Goal: Task Accomplishment & Management: Complete application form

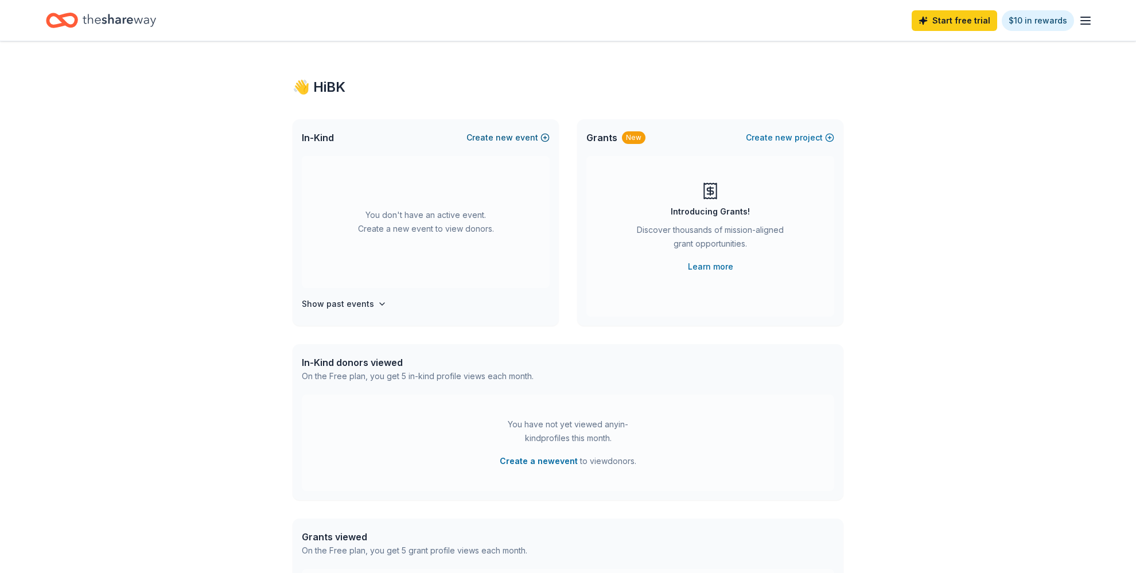
click at [545, 138] on button "Create new event" at bounding box center [507, 138] width 83 height 14
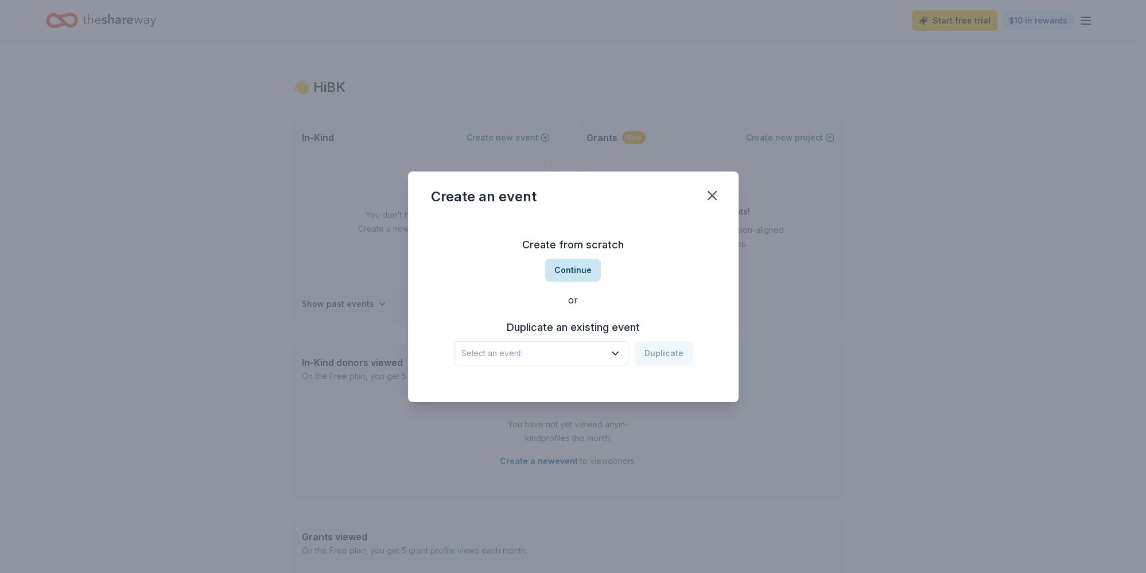
click at [579, 263] on button "Continue" at bounding box center [573, 270] width 56 height 23
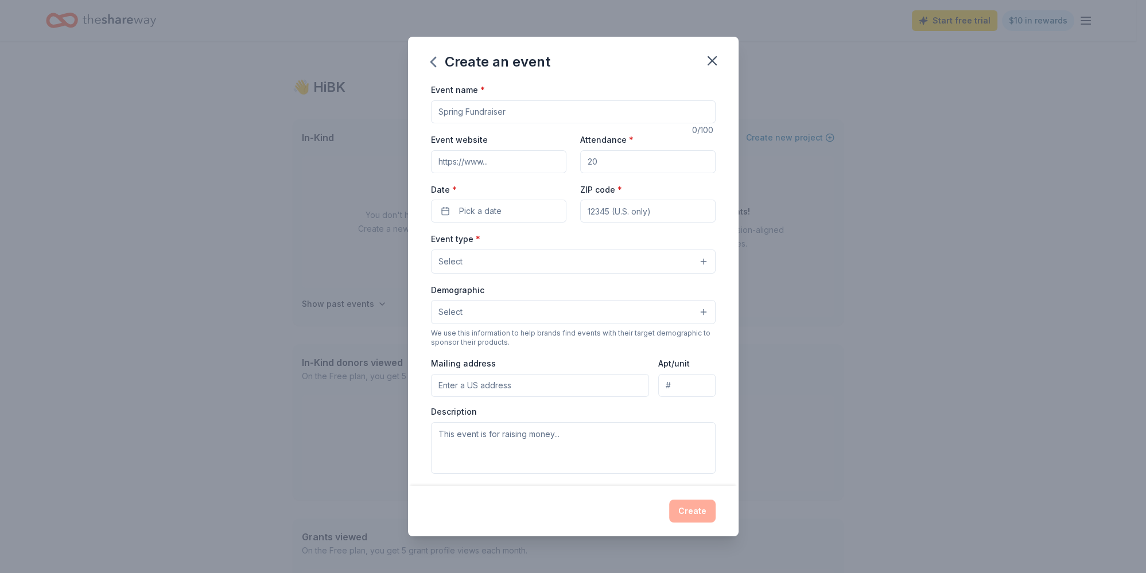
click at [536, 164] on input "Event website" at bounding box center [498, 161] width 135 height 23
paste input "https://www.reviveandrestore.net/about"
type input "https://www.reviveandrestore.net/about"
click at [636, 161] on input "Attendance *" at bounding box center [647, 161] width 135 height 23
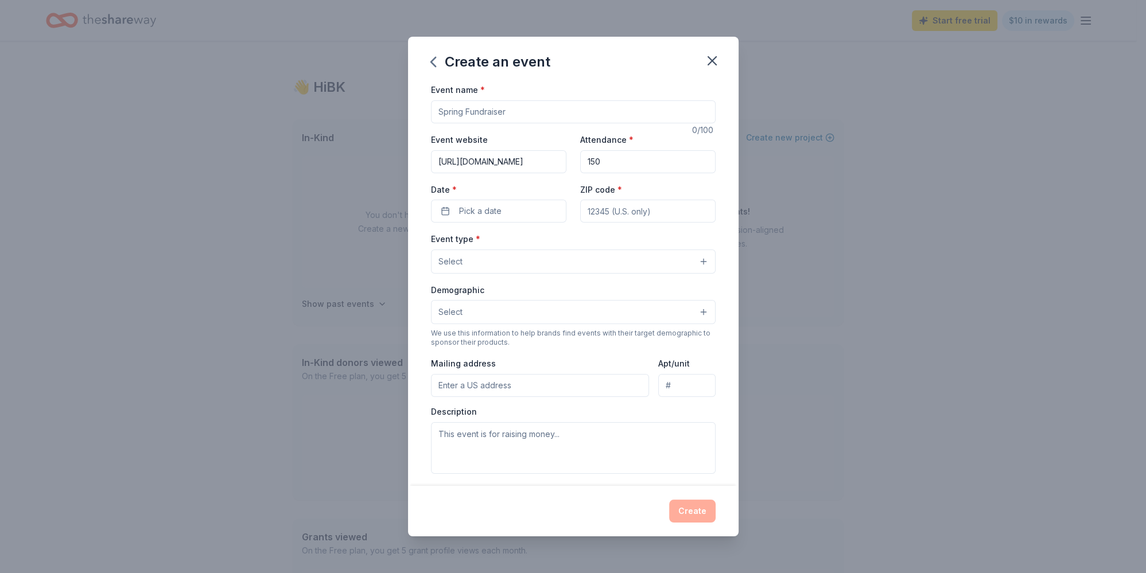
type input "150"
drag, startPoint x: 523, startPoint y: 108, endPoint x: 462, endPoint y: 111, distance: 60.9
click at [462, 111] on input "Event name *" at bounding box center [573, 111] width 285 height 23
type input "Revive and Restore Fundraiser at The [GEOGRAPHIC_DATA]; Serving Up Love to All"
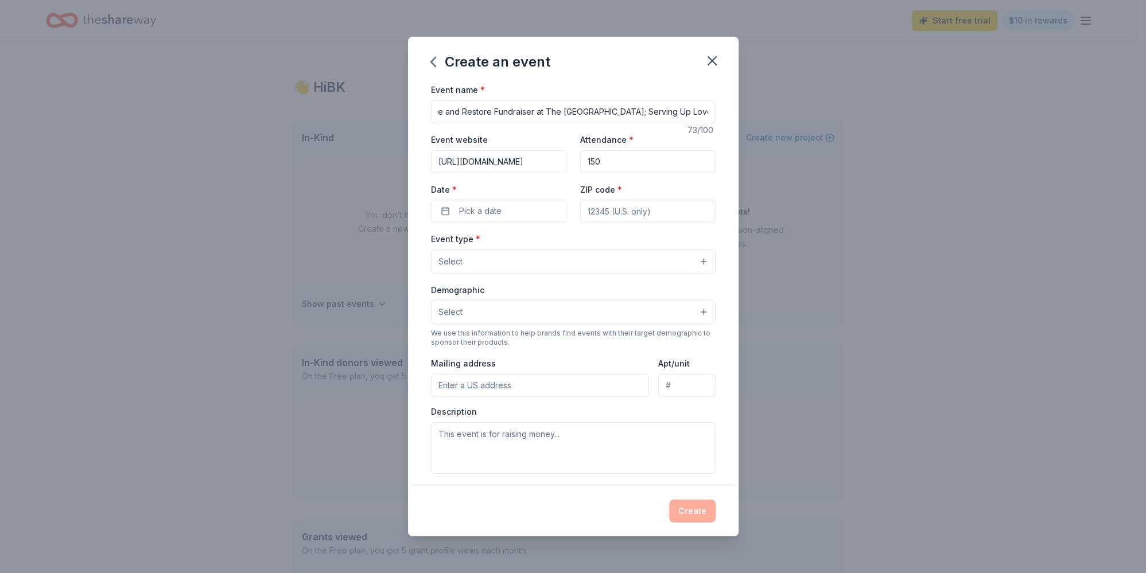
click at [645, 215] on input "ZIP code *" at bounding box center [647, 211] width 135 height 23
type input "33548"
click at [476, 211] on span "Pick a date" at bounding box center [480, 211] width 42 height 14
click at [556, 240] on button "Go to next month" at bounding box center [558, 241] width 16 height 16
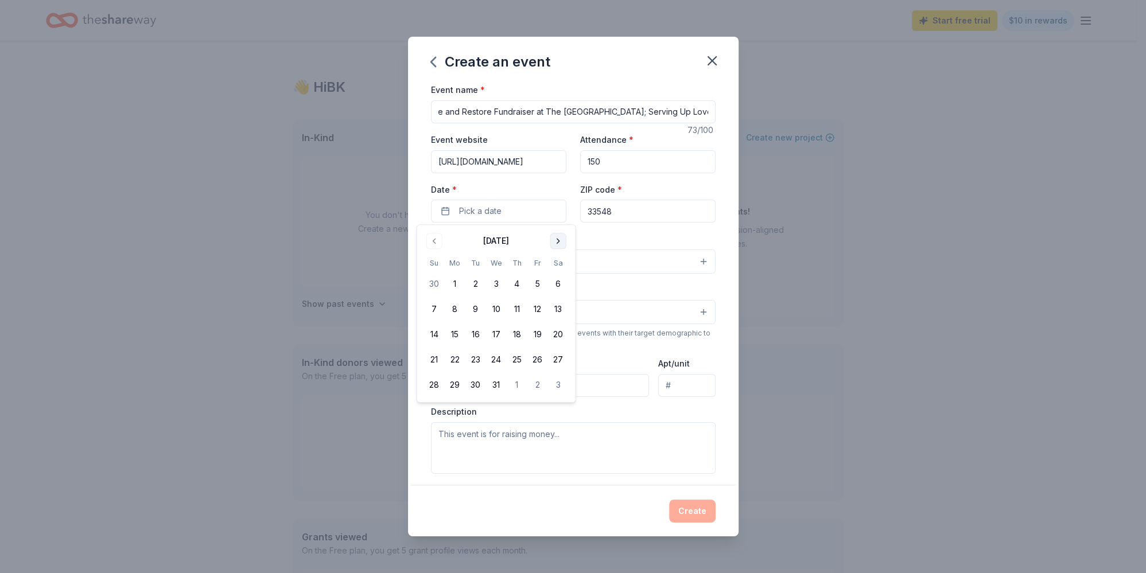
click at [556, 240] on button "Go to next month" at bounding box center [558, 241] width 16 height 16
click at [560, 335] on button "21" at bounding box center [558, 334] width 21 height 21
click at [561, 335] on button "21" at bounding box center [558, 334] width 21 height 21
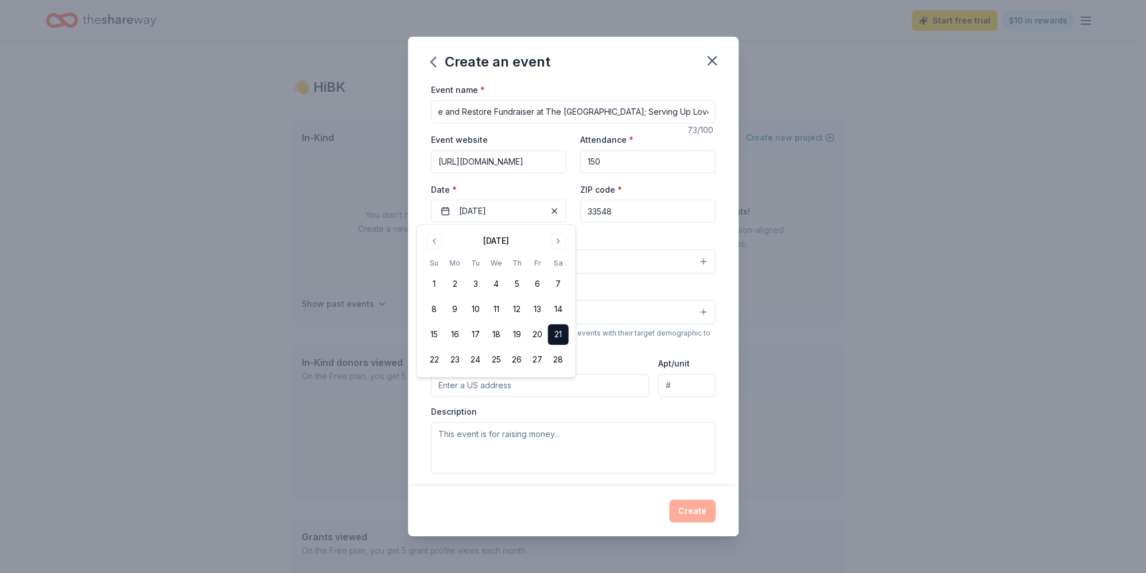
click at [655, 230] on div "Event name * Revive and Restore Fundraiser at The Tennis Grove; Serving Up Love…" at bounding box center [573, 348] width 285 height 530
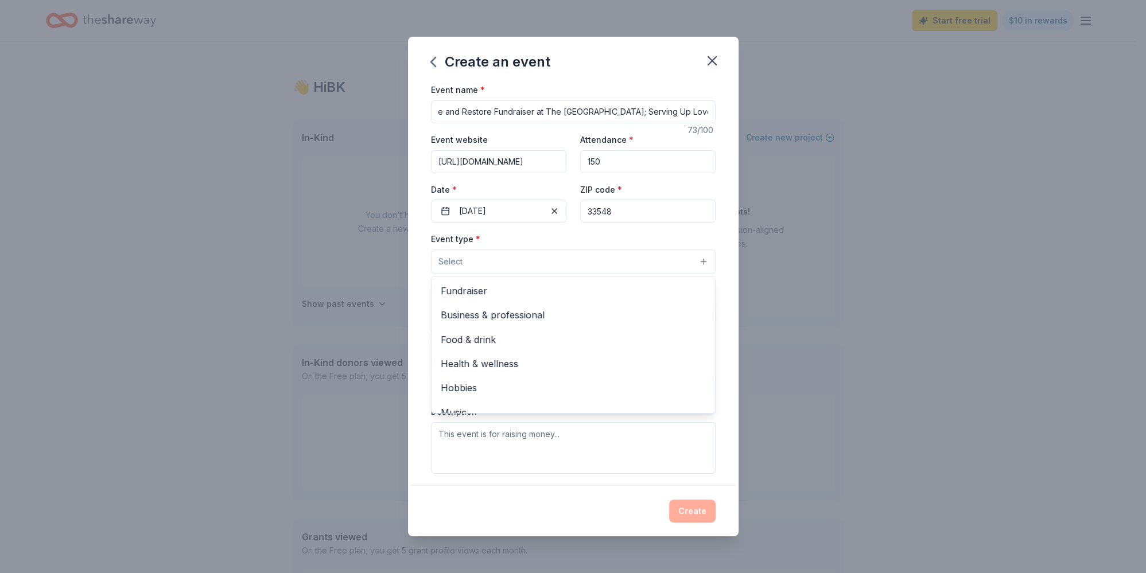
click at [696, 260] on button "Select" at bounding box center [573, 262] width 285 height 24
click at [490, 293] on span "Fundraiser" at bounding box center [573, 290] width 265 height 15
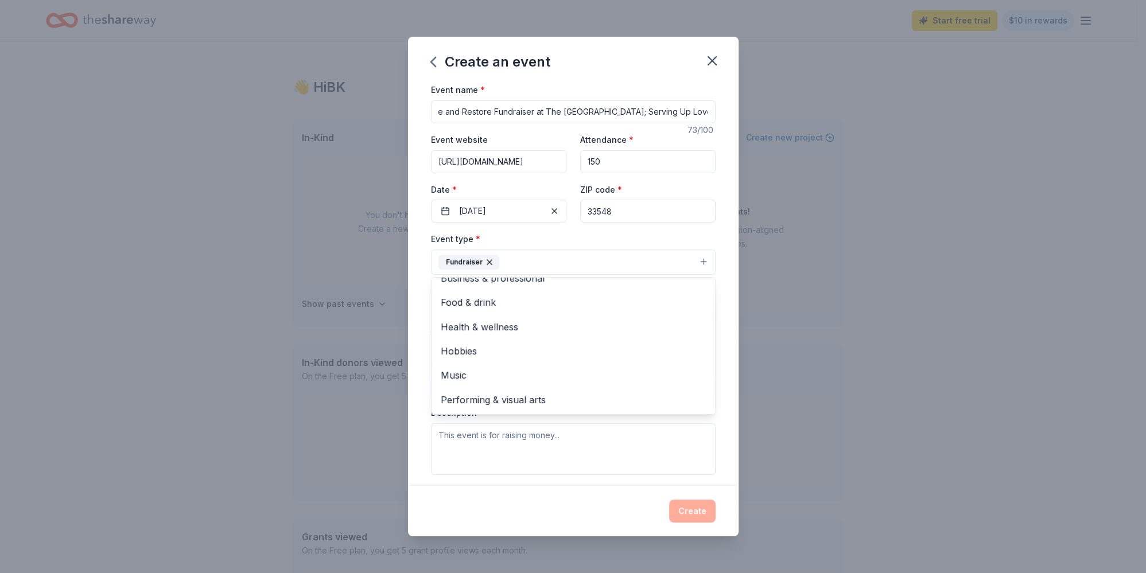
click at [712, 231] on div "Event name * Revive and Restore Fundraiser at The Tennis Grove; Serving Up Love…" at bounding box center [573, 284] width 330 height 403
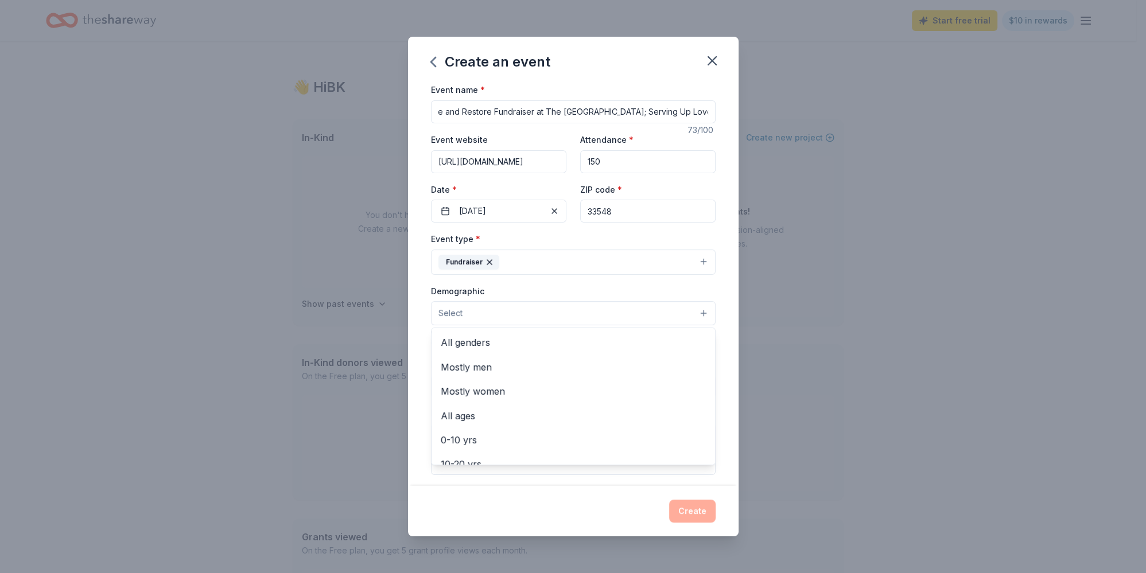
click at [694, 312] on button "Select" at bounding box center [573, 313] width 285 height 24
click at [478, 341] on span "All genders" at bounding box center [573, 342] width 265 height 15
click at [717, 308] on div "Event name * Revive and Restore Fundraiser at The Tennis Grove; Serving Up Love…" at bounding box center [573, 284] width 330 height 403
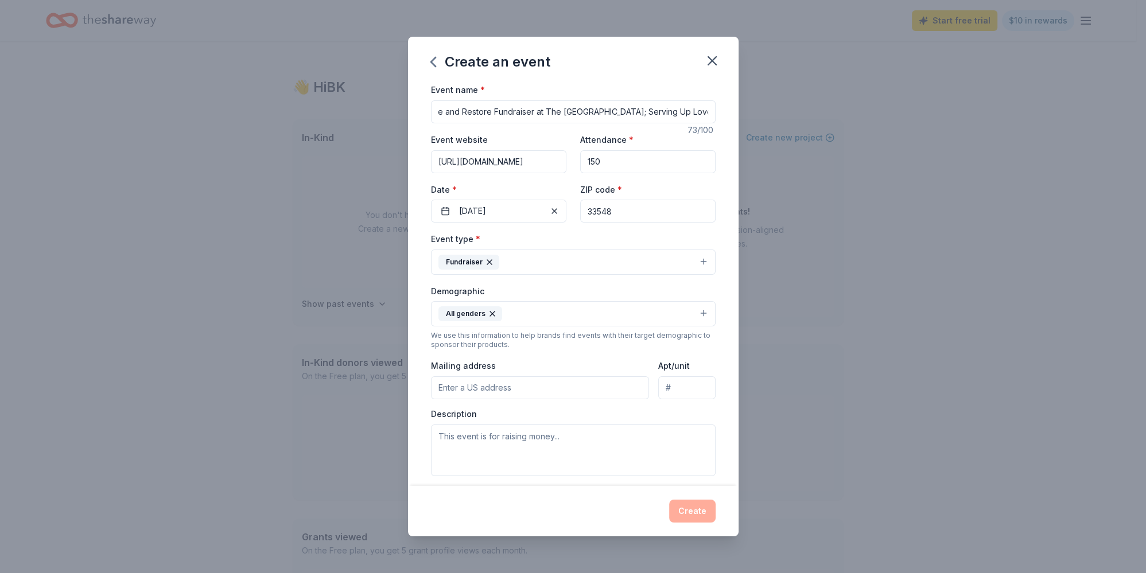
click at [492, 392] on input "Mailing address" at bounding box center [540, 387] width 219 height 23
type input "17305 Simmons Road, Lutz, FL, 33548"
click at [569, 433] on textarea at bounding box center [573, 451] width 285 height 52
click at [561, 435] on textarea at bounding box center [573, 451] width 285 height 52
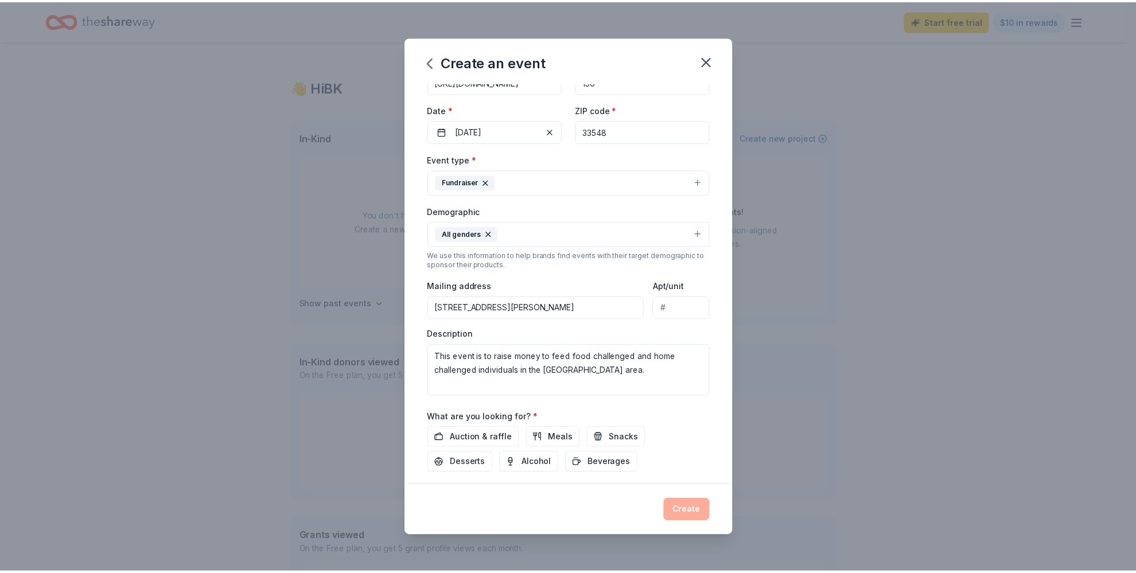
scroll to position [145, 0]
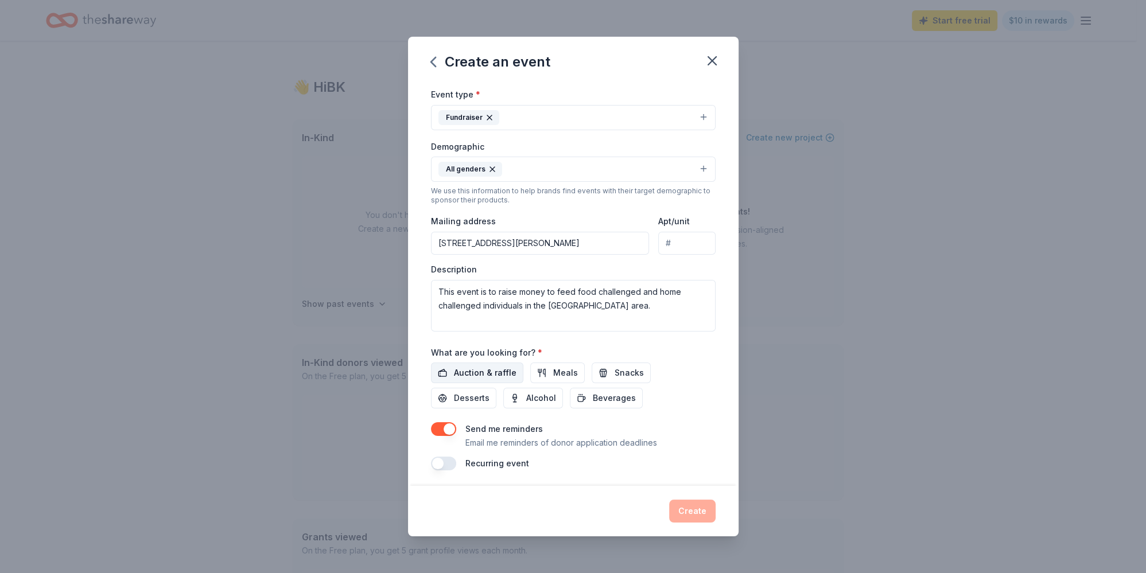
click at [501, 371] on span "Auction & raffle" at bounding box center [485, 373] width 63 height 14
click at [563, 369] on span "Meals" at bounding box center [565, 373] width 25 height 14
click at [629, 368] on span "Snacks" at bounding box center [628, 373] width 29 height 14
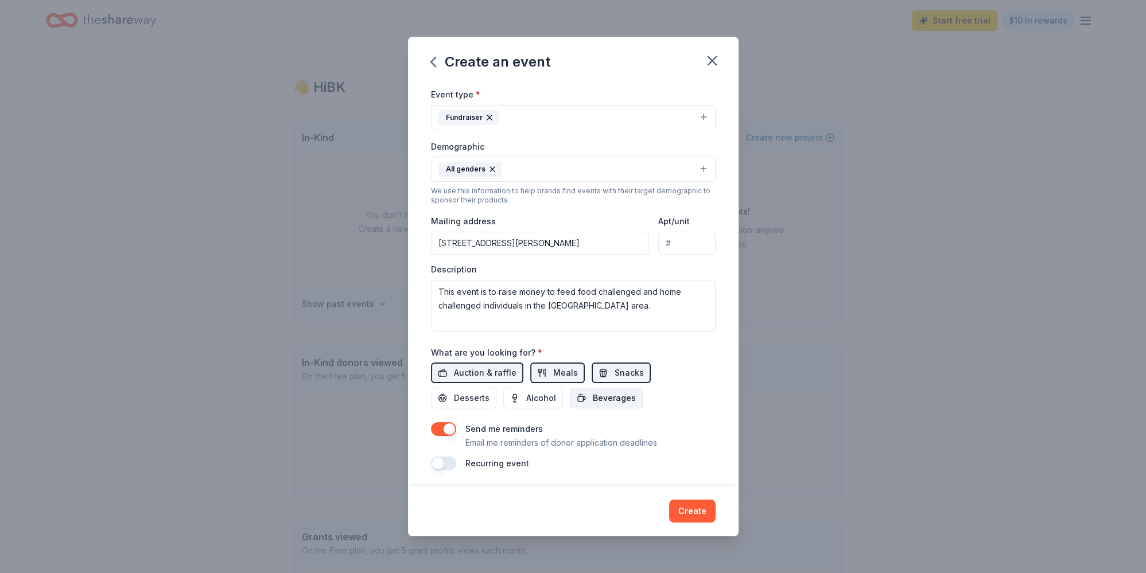
click at [613, 398] on span "Beverages" at bounding box center [614, 398] width 43 height 14
click at [540, 394] on span "Alcohol" at bounding box center [541, 398] width 30 height 14
click at [473, 391] on span "Desserts" at bounding box center [472, 398] width 36 height 14
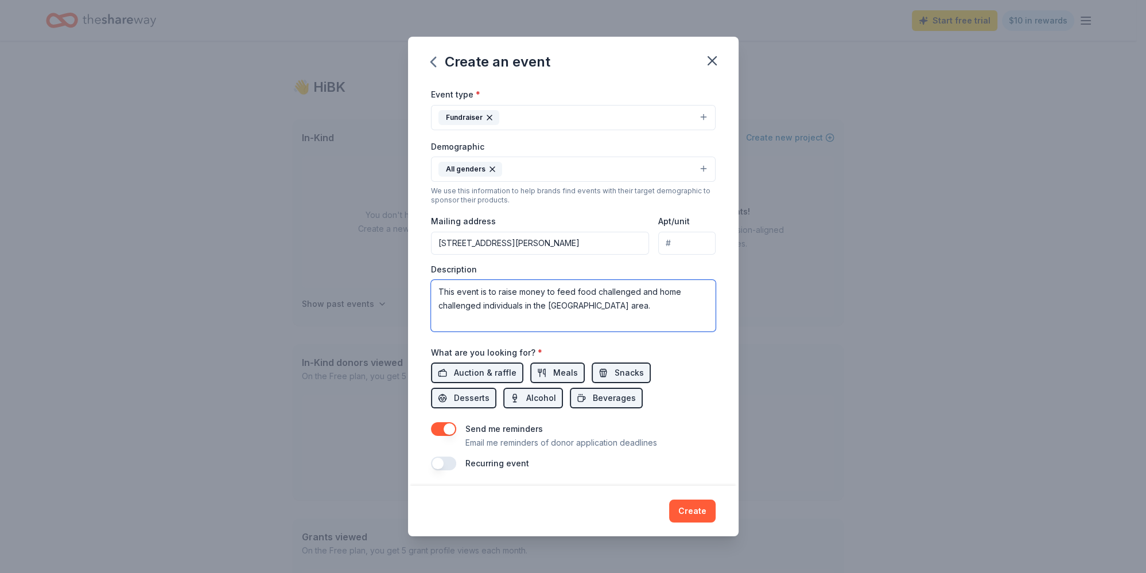
click at [639, 285] on textarea "This event is to raise money to feed food challenged and home challenged indivi…" at bounding box center [573, 306] width 285 height 52
click at [573, 289] on textarea "This event is to raise money to feed food challenged and home challenged indivi…" at bounding box center [573, 306] width 285 height 52
type textarea "This event is to raise money to feed and clothe food challenged and home challe…"
click at [697, 508] on button "Create" at bounding box center [692, 511] width 46 height 23
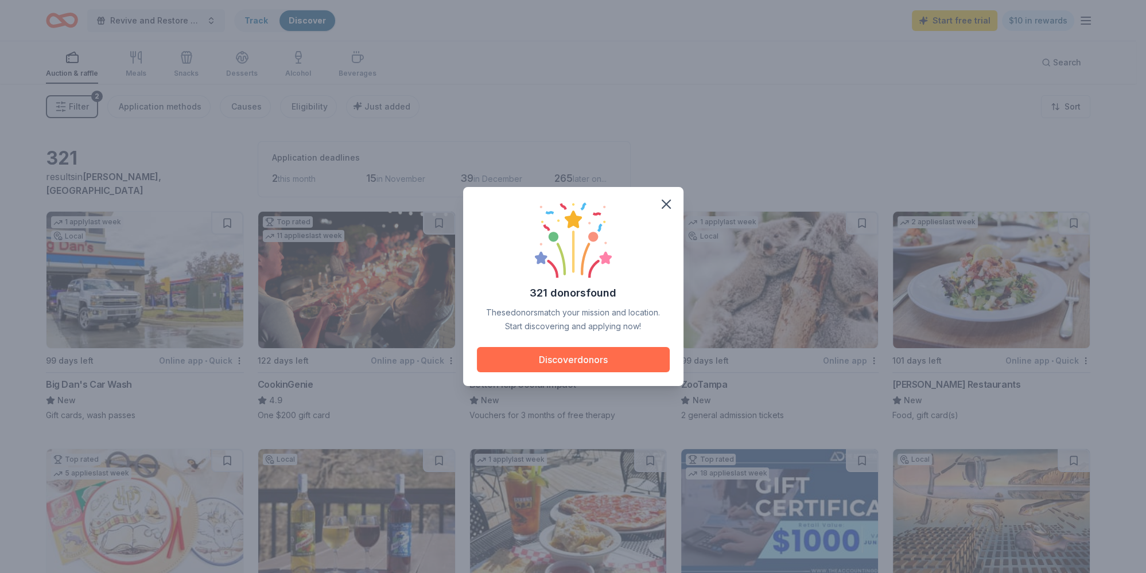
click at [625, 361] on button "Discover donors" at bounding box center [573, 359] width 193 height 25
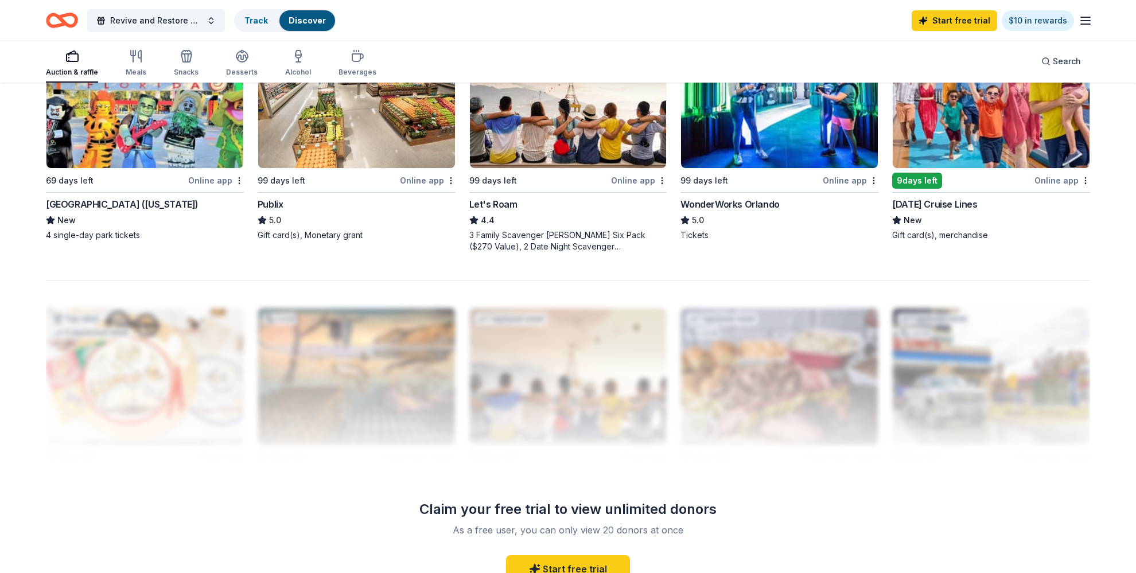
scroll to position [1081, 0]
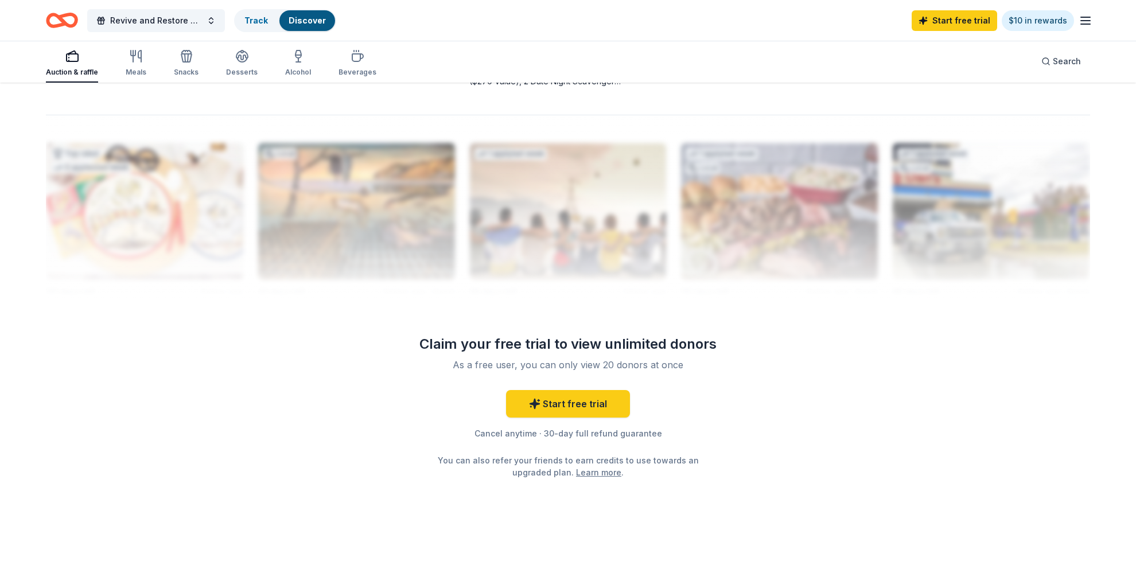
click at [605, 474] on link "Learn more" at bounding box center [598, 472] width 45 height 12
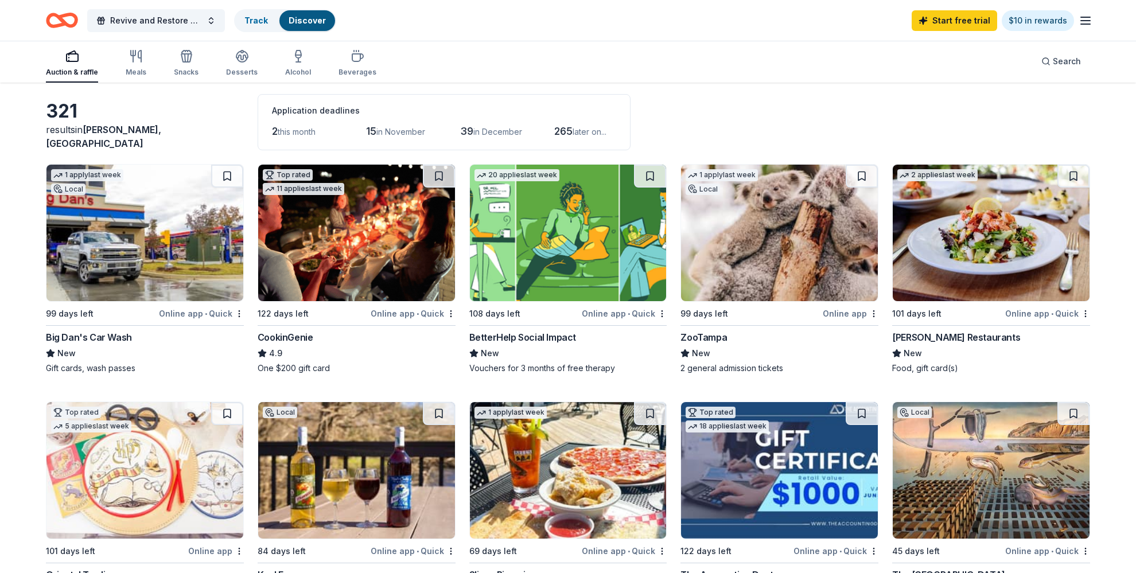
scroll to position [41, 0]
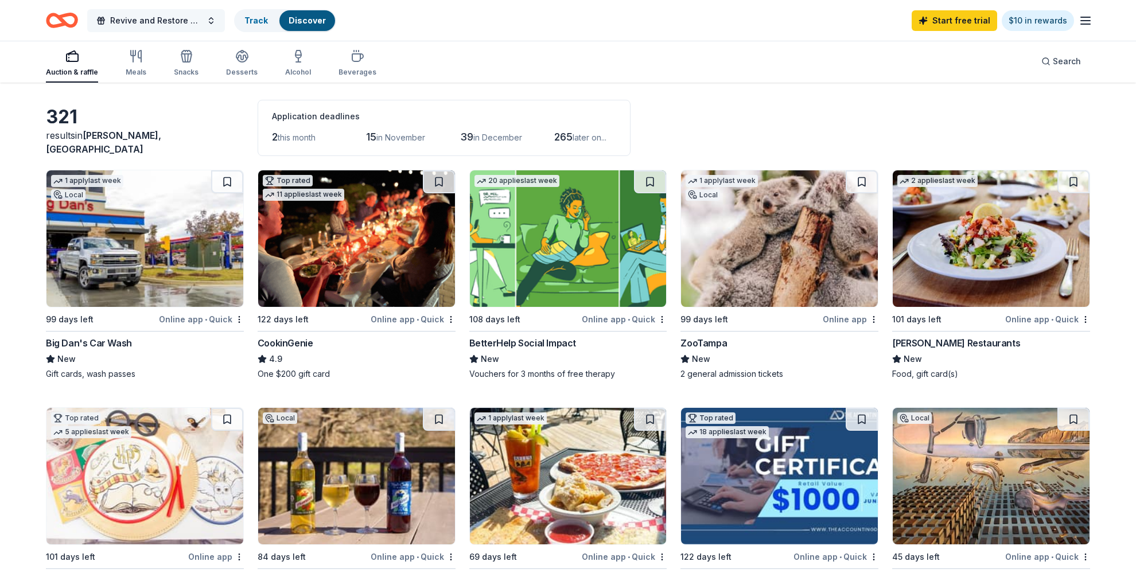
click at [182, 21] on span "Revive and Restore Fundraiser at The [GEOGRAPHIC_DATA]; Serving Up Love to All" at bounding box center [156, 21] width 92 height 14
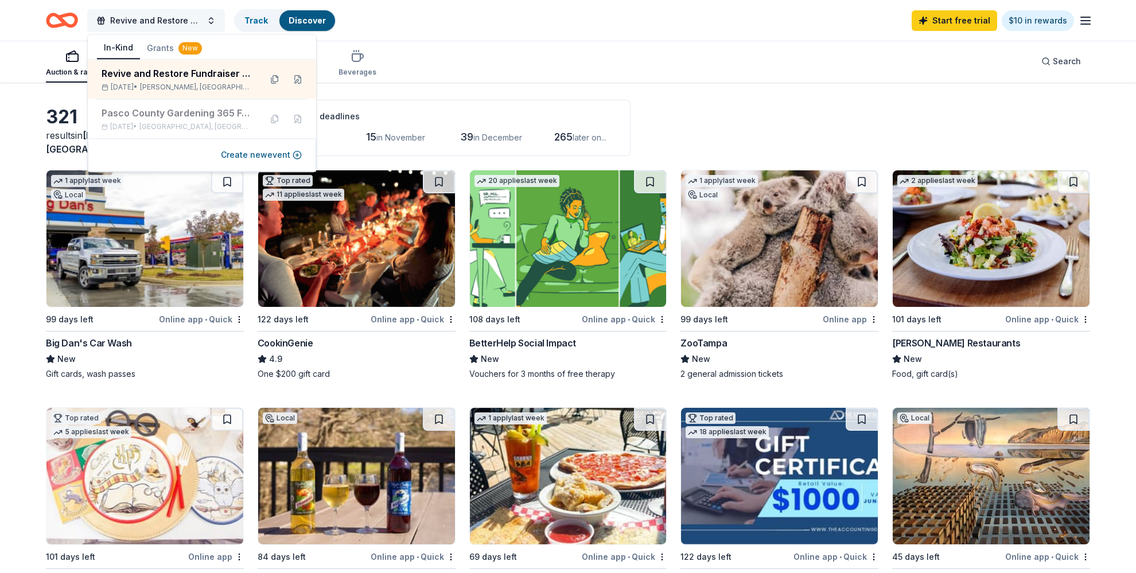
click at [182, 21] on span "Revive and Restore Fundraiser at The [GEOGRAPHIC_DATA]; Serving Up Love to All" at bounding box center [156, 21] width 92 height 14
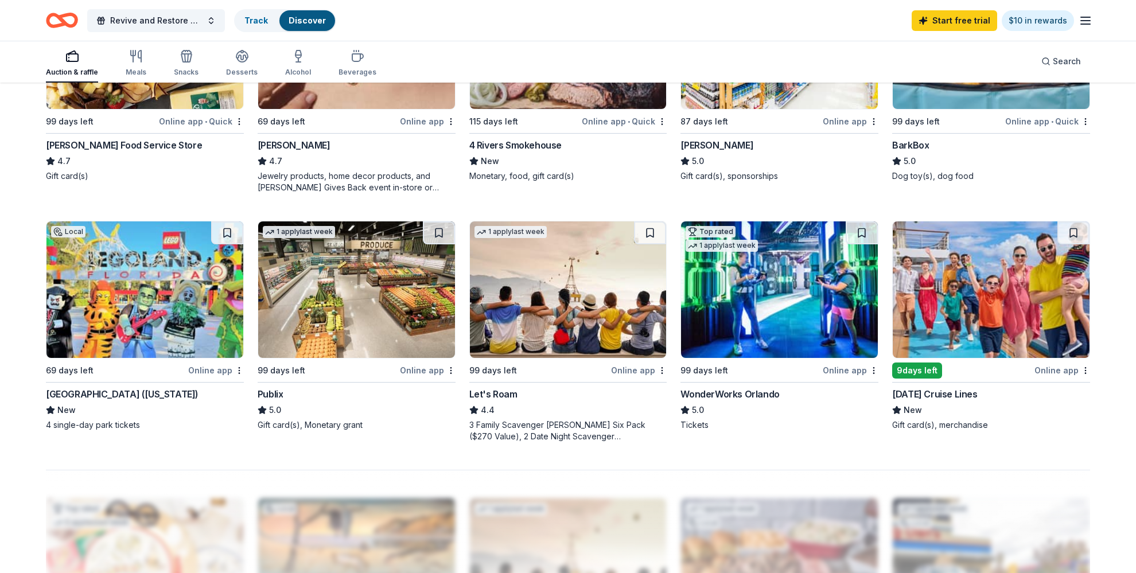
scroll to position [723, 0]
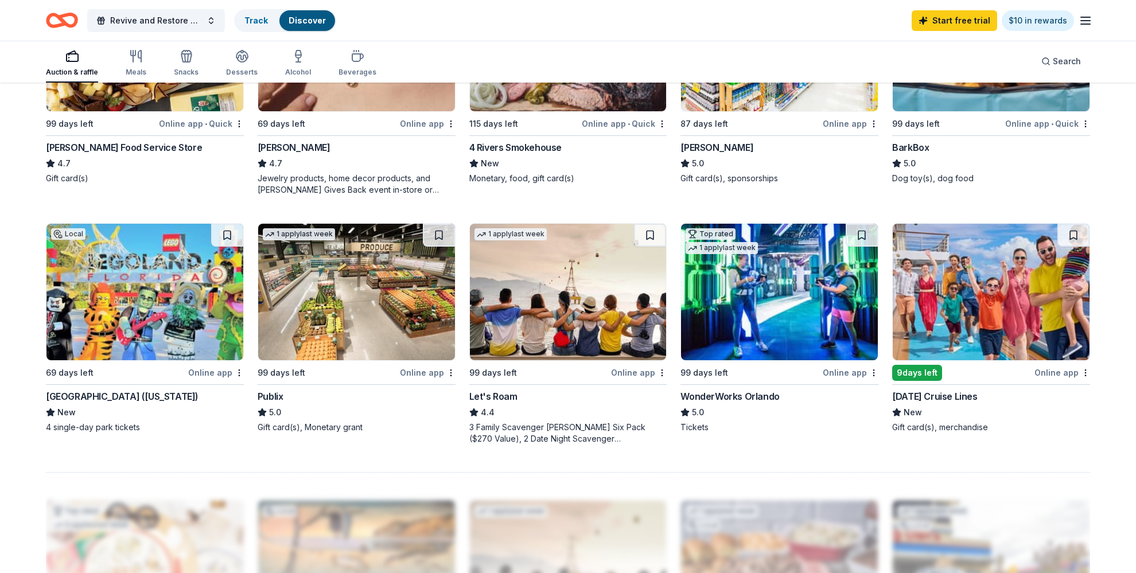
click at [220, 371] on div "Online app" at bounding box center [216, 372] width 56 height 14
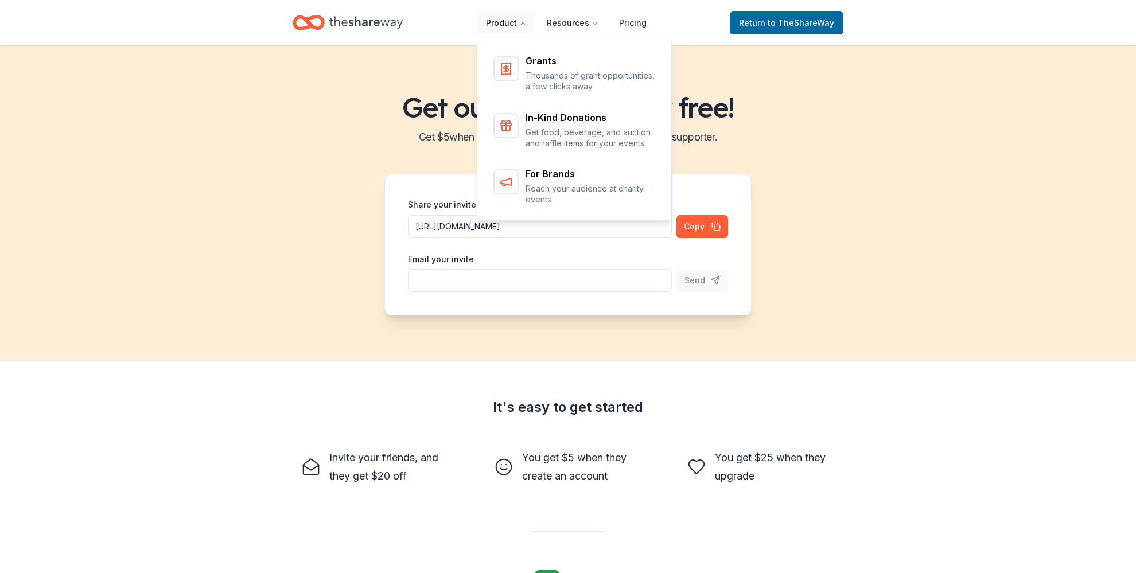
click at [521, 25] on button "Product" at bounding box center [506, 22] width 59 height 23
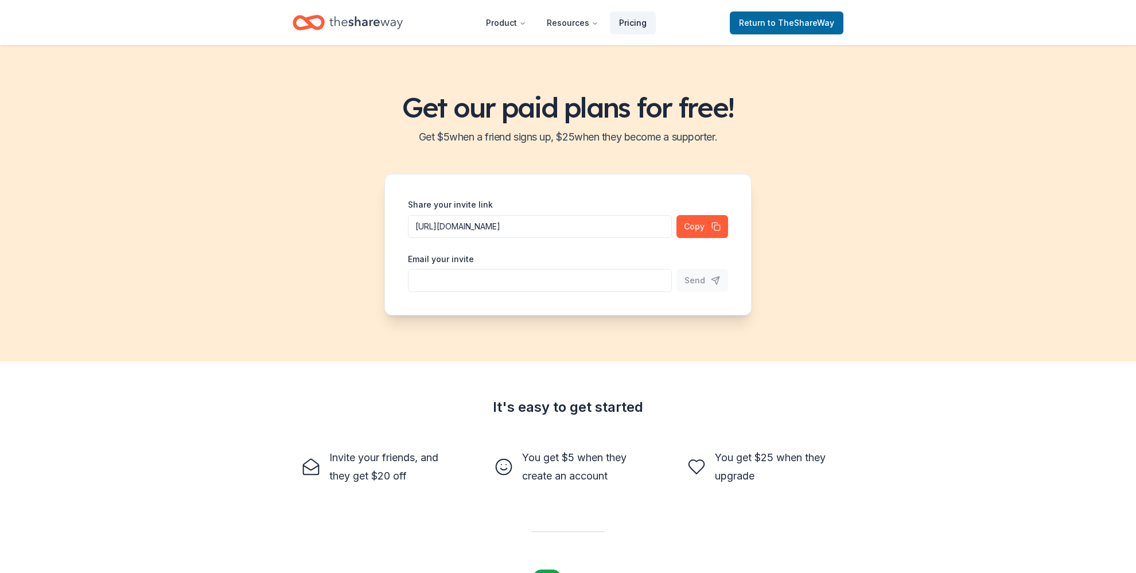
click at [640, 24] on link "Pricing" at bounding box center [633, 22] width 46 height 23
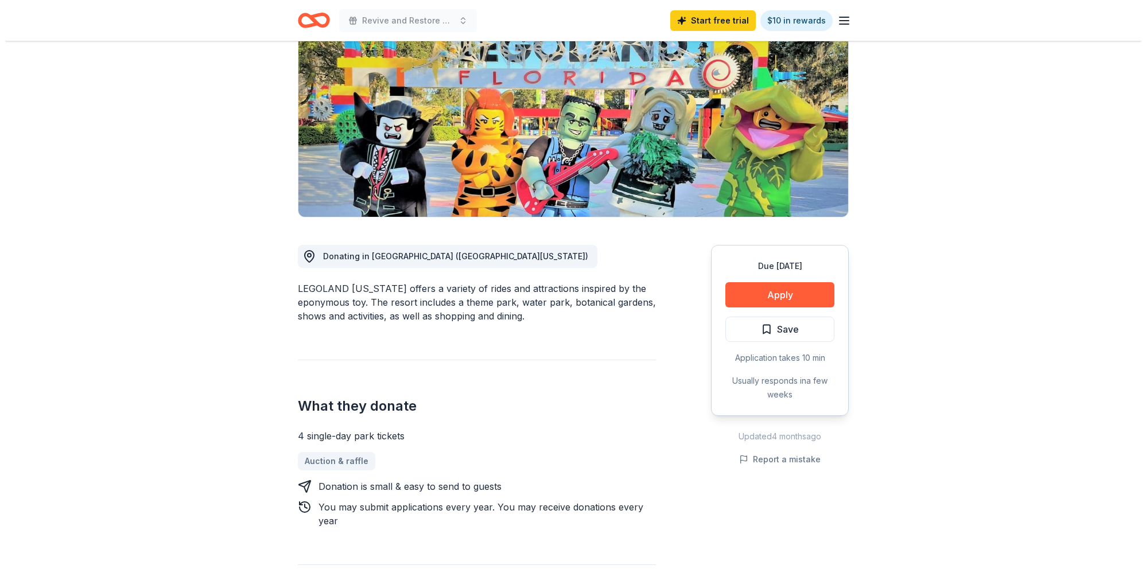
scroll to position [113, 0]
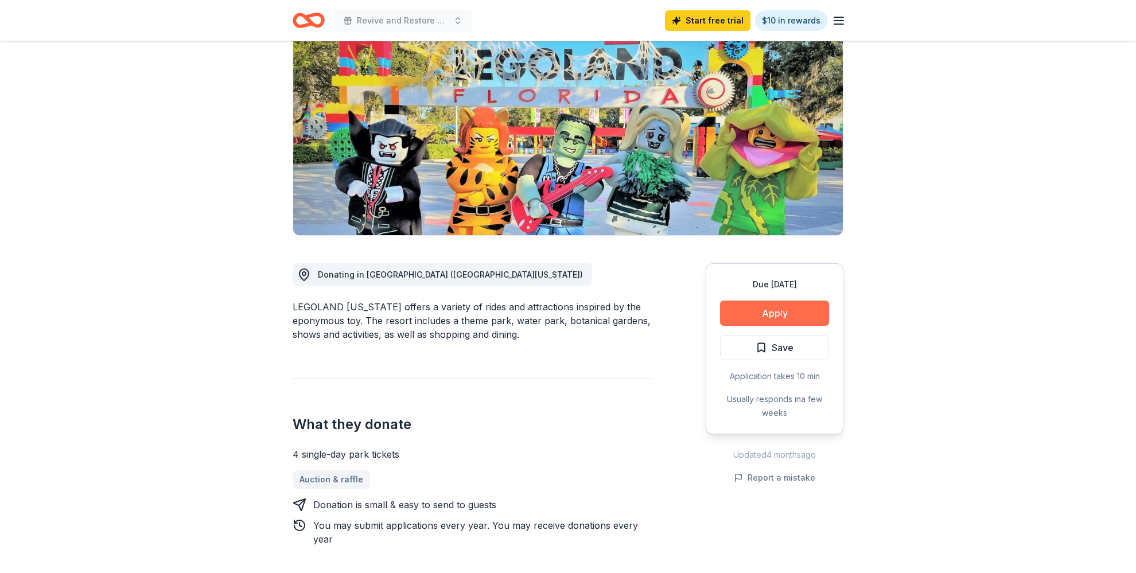
click at [779, 311] on button "Apply" at bounding box center [774, 313] width 109 height 25
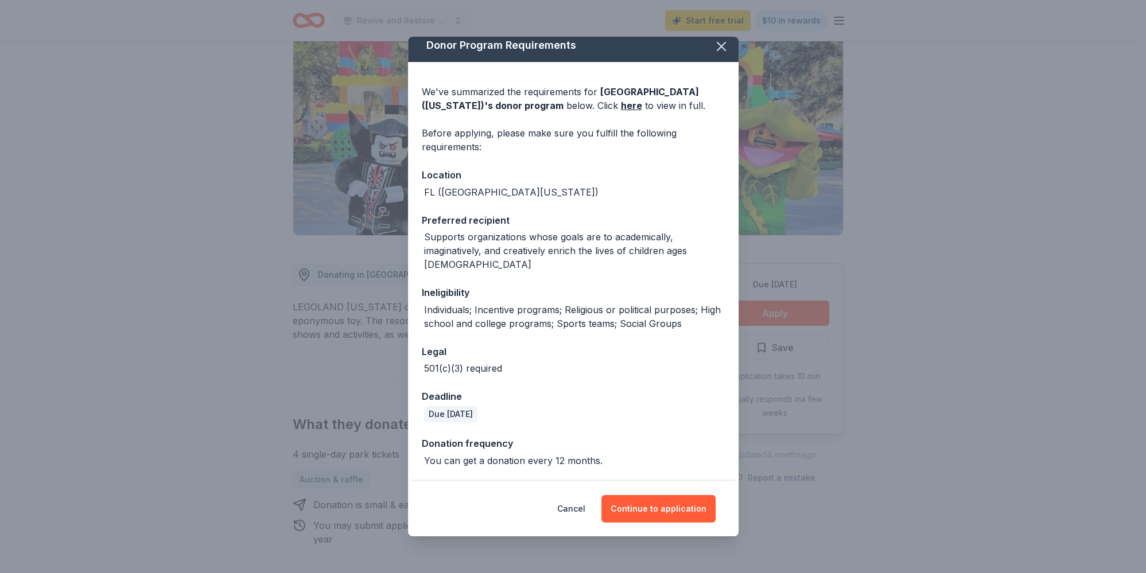
scroll to position [38, 0]
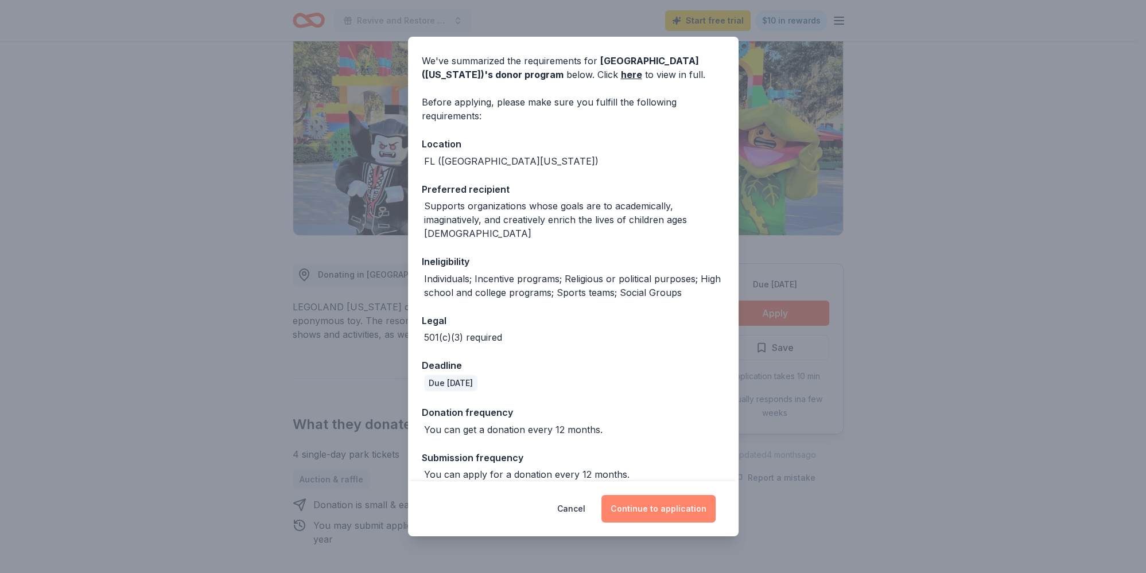
click at [666, 512] on button "Continue to application" at bounding box center [658, 509] width 114 height 28
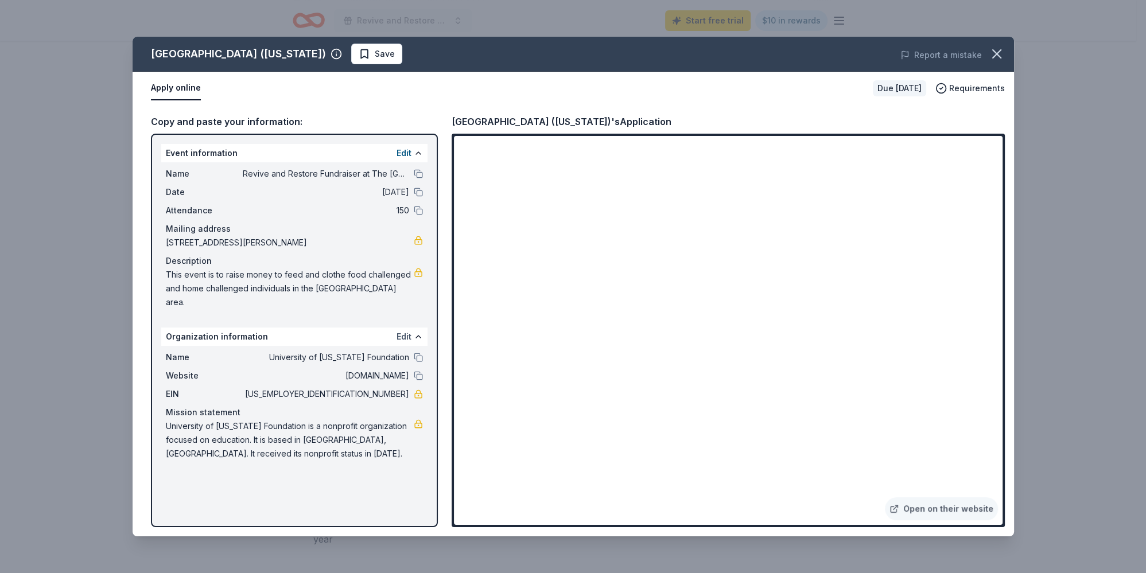
click at [403, 330] on button "Edit" at bounding box center [403, 337] width 15 height 14
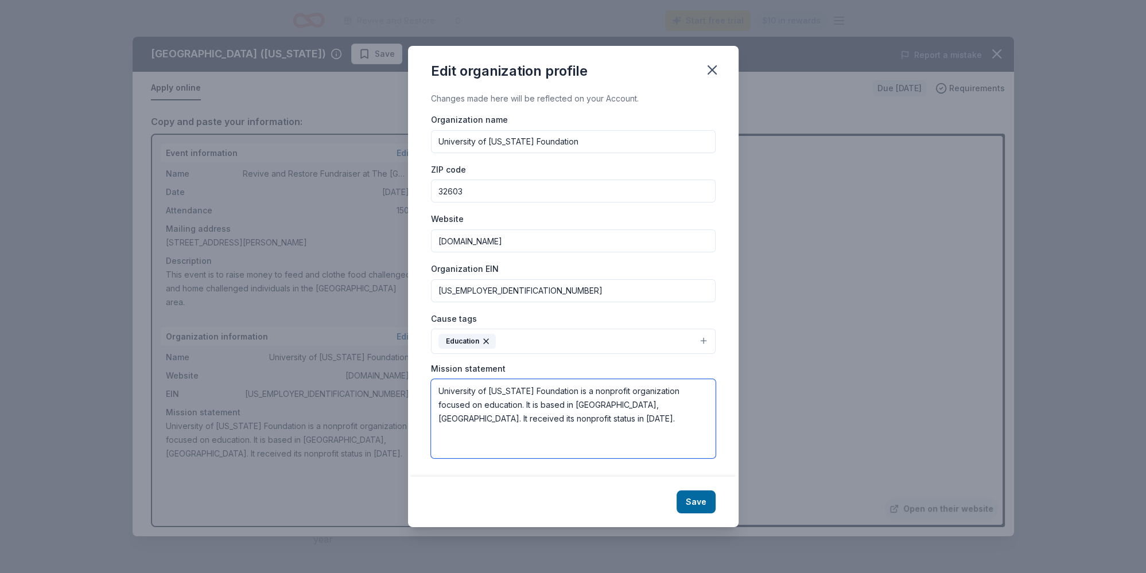
drag, startPoint x: 491, startPoint y: 423, endPoint x: 426, endPoint y: 384, distance: 75.7
click at [431, 384] on textarea "University of [US_STATE] Foundation is a nonprofit organization focused on educ…" at bounding box center [573, 418] width 285 height 79
paste textarea "Revive & Restore is a non-profit microchurch through the Tampa Underground Netw…"
click at [438, 389] on textarea "Revive & Restore is a non-profit microchurch through the Tampa Underground Netw…" at bounding box center [573, 418] width 285 height 79
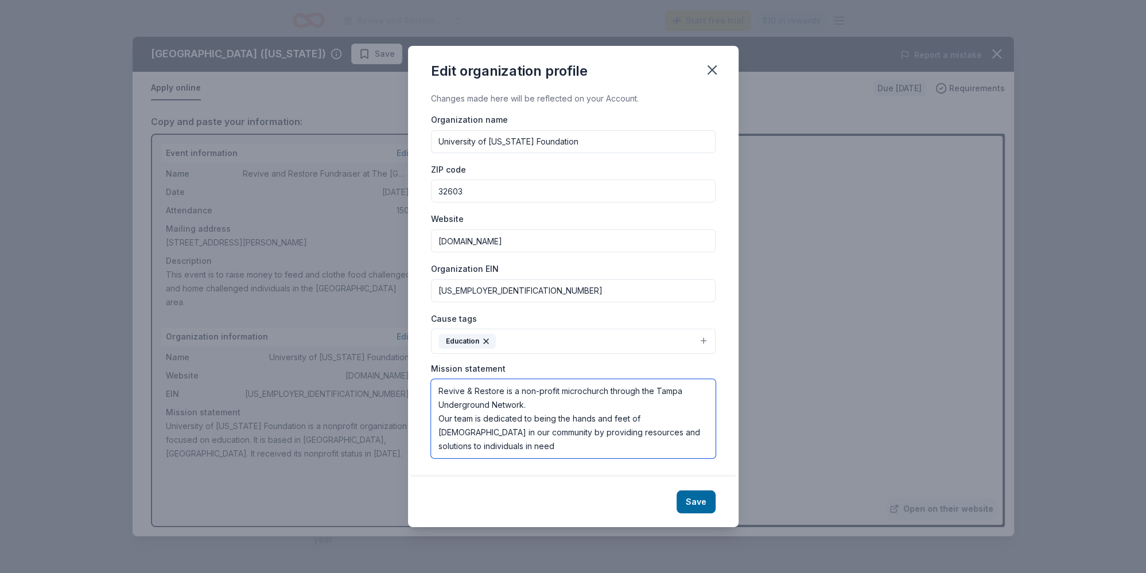
paste textarea "Revive & Restore is a ministry helping the homeless population and those in nee…"
click at [517, 390] on textarea "Revive & Restore is a ministry helping the homeless population and those in nee…" at bounding box center [573, 418] width 285 height 79
drag, startPoint x: 476, startPoint y: 449, endPoint x: 439, endPoint y: 444, distance: 36.5
click at [439, 444] on textarea "Revive & Restore is helping the homeless population and those in need. We do th…" at bounding box center [573, 418] width 285 height 79
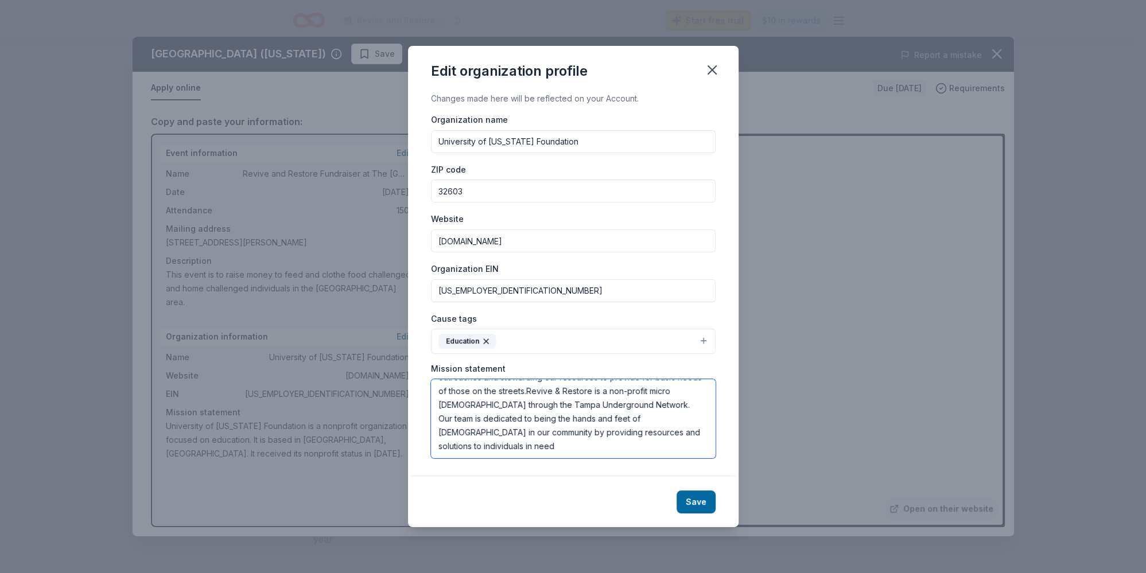
drag, startPoint x: 531, startPoint y: 419, endPoint x: 673, endPoint y: 416, distance: 141.7
click at [673, 416] on textarea "Revive & Restore is helping the homeless population and those in need. We do th…" at bounding box center [573, 418] width 285 height 79
paste textarea "[URL][DOMAIN_NAME]"
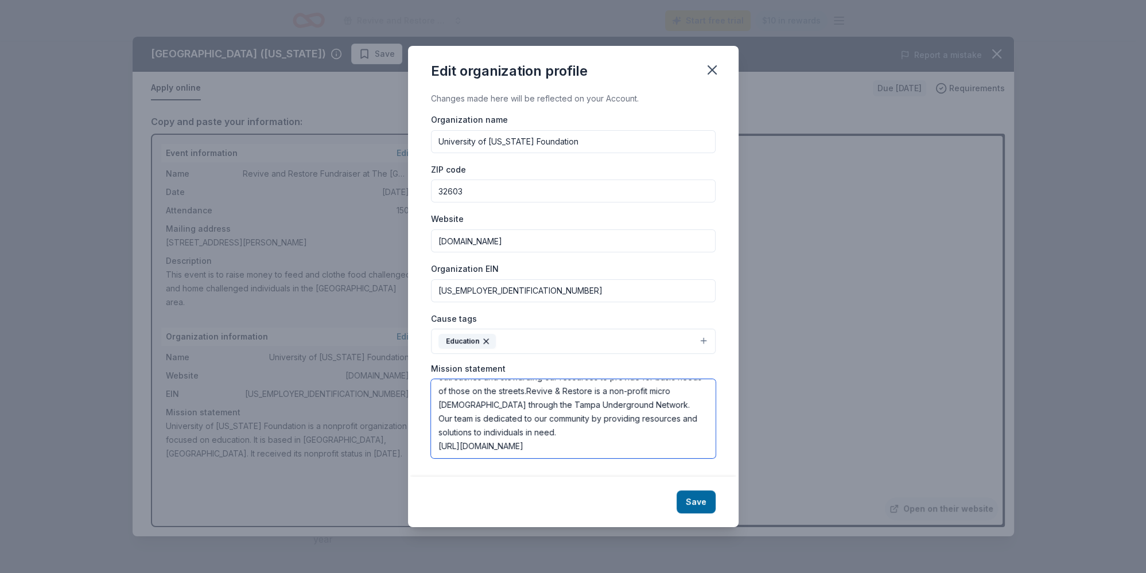
paste textarea "[DOMAIN_NAME][URL]"
type textarea "Revive & Restore is helping the homeless population and those in need. We do th…"
drag, startPoint x: 583, startPoint y: 143, endPoint x: 369, endPoint y: 143, distance: 213.4
click at [431, 143] on input "University of [US_STATE] Foundation" at bounding box center [573, 141] width 285 height 23
type input "Revive and Restore"
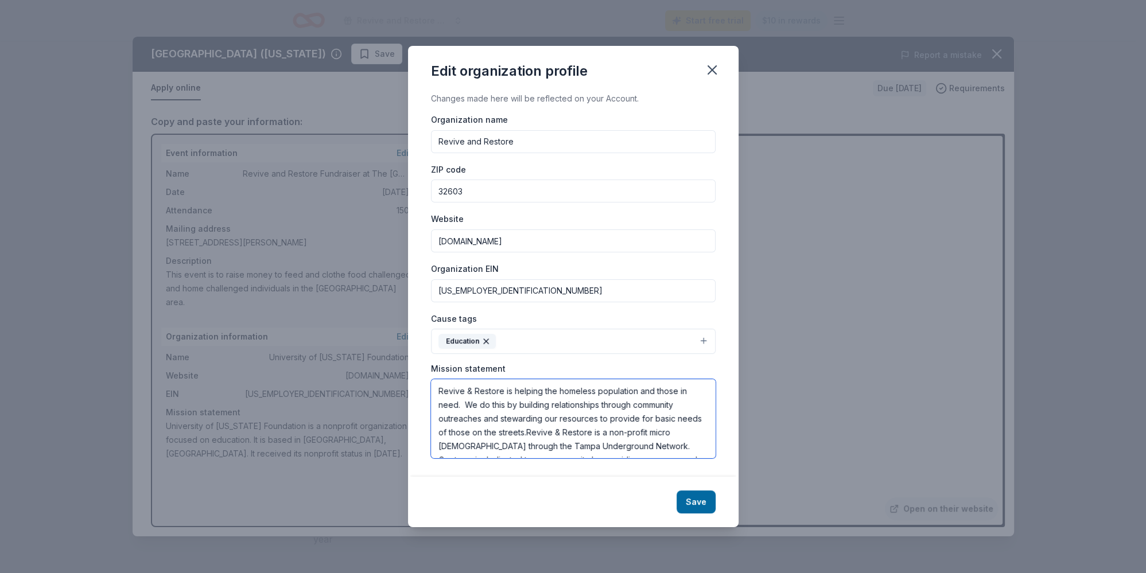
scroll to position [55, 0]
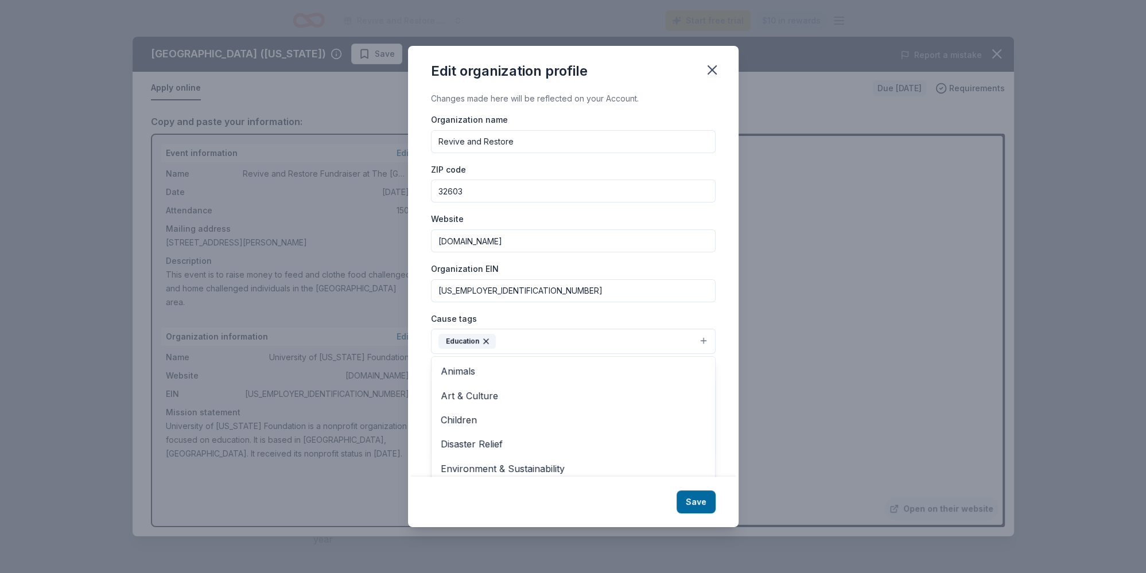
click at [490, 342] on icon "button" at bounding box center [485, 341] width 9 height 9
click at [464, 420] on span "Children" at bounding box center [573, 419] width 265 height 15
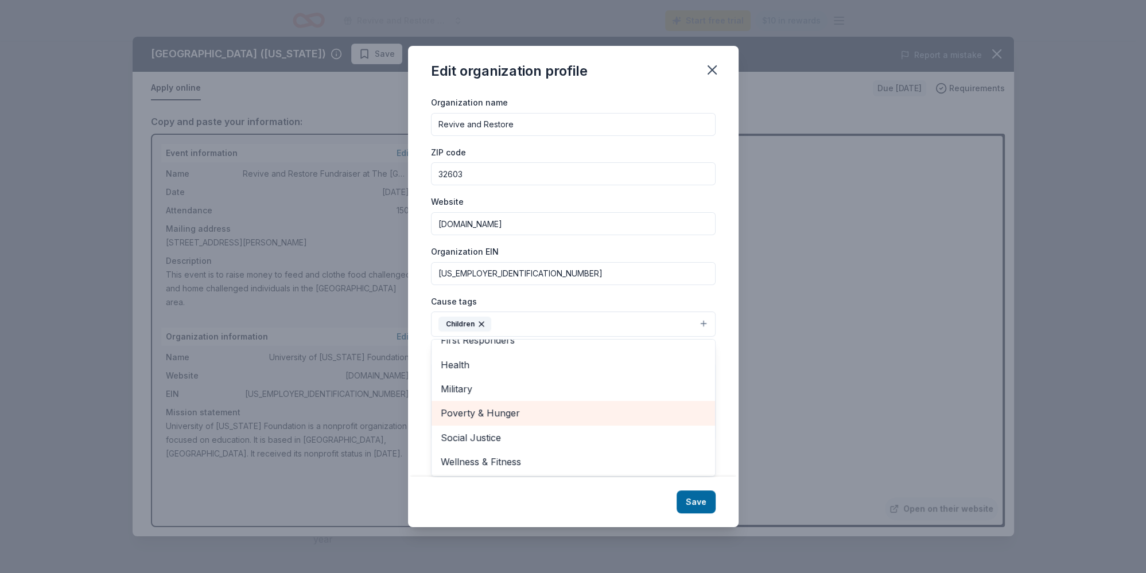
click at [513, 408] on span "Poverty & Hunger" at bounding box center [573, 413] width 265 height 15
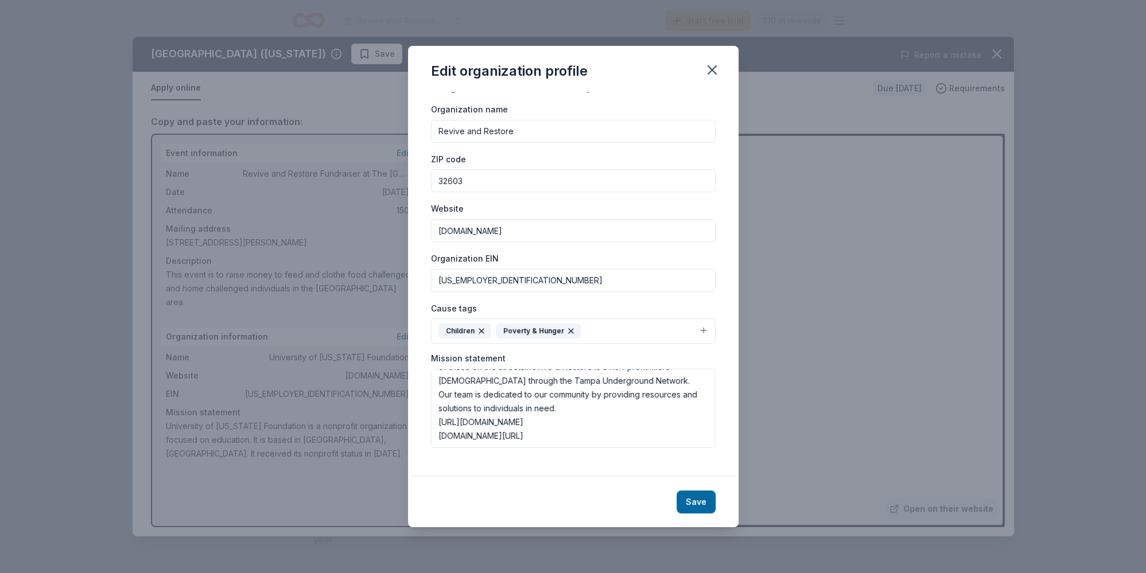
click at [482, 322] on div "Cause tags Children Poverty & Hunger Animals Art & Culture Disaster Relief Educ…" at bounding box center [573, 322] width 285 height 43
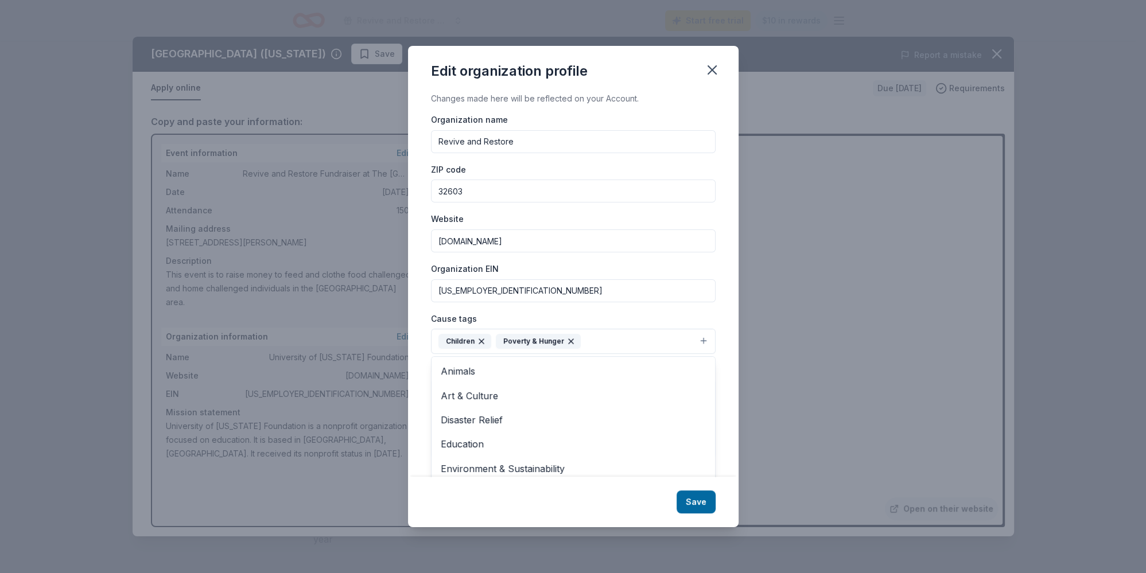
click at [481, 341] on icon "button" at bounding box center [481, 341] width 5 height 5
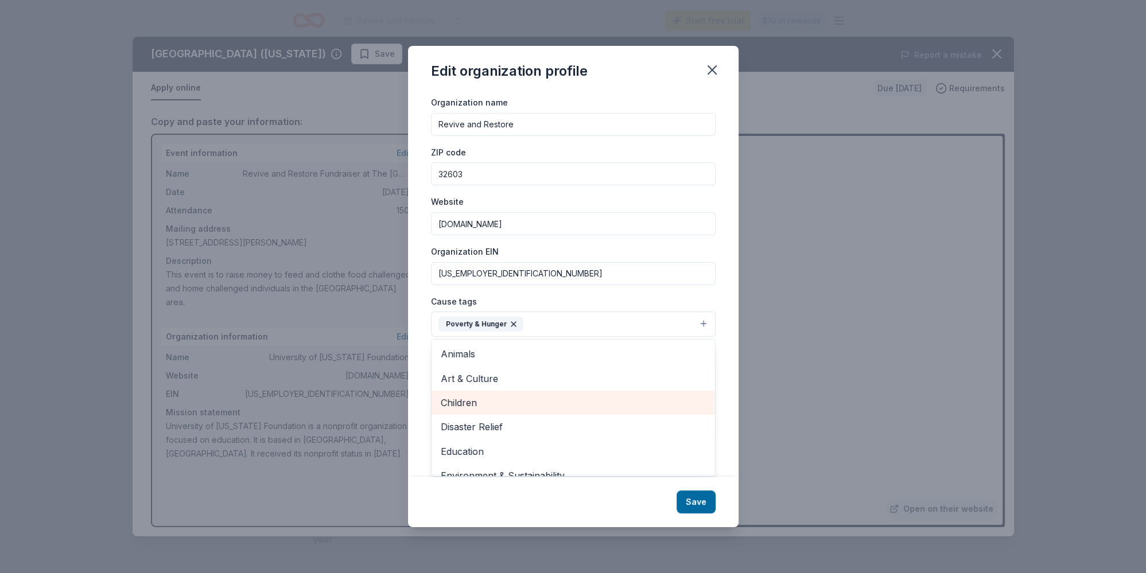
click at [546, 411] on div "Children" at bounding box center [572, 403] width 283 height 24
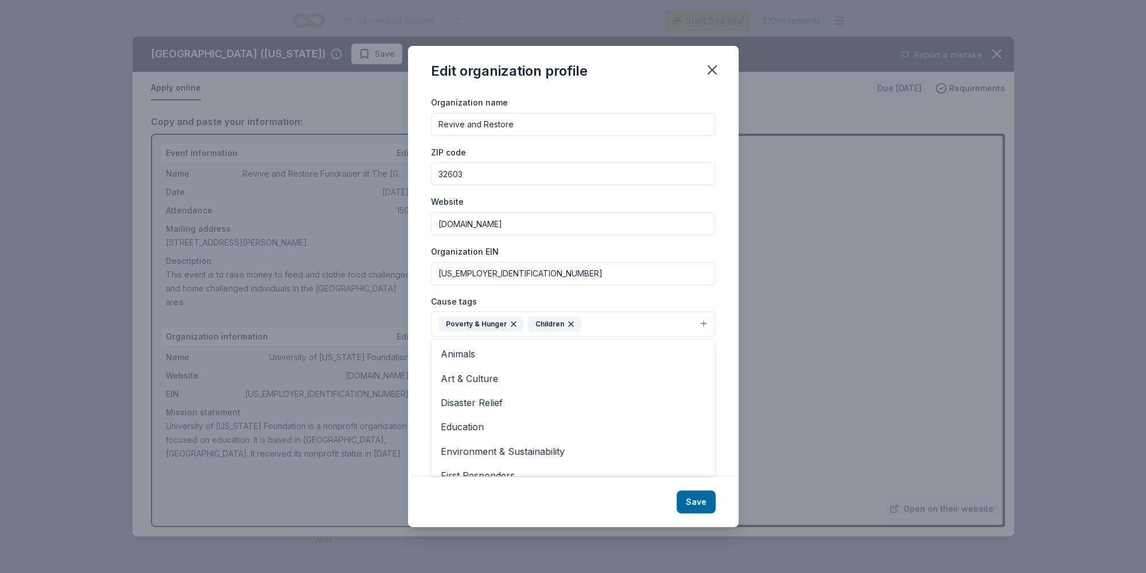
drag, startPoint x: 705, startPoint y: 384, endPoint x: 687, endPoint y: 389, distance: 18.4
click at [701, 426] on div "Animals Art & Culture Disaster Relief Education Environment & Sustainability Fi…" at bounding box center [573, 408] width 285 height 138
drag, startPoint x: 706, startPoint y: 373, endPoint x: 704, endPoint y: 447, distance: 73.5
click at [703, 472] on div "Changes made here will be reflected on your Account. Organization name Revive a…" at bounding box center [573, 284] width 330 height 385
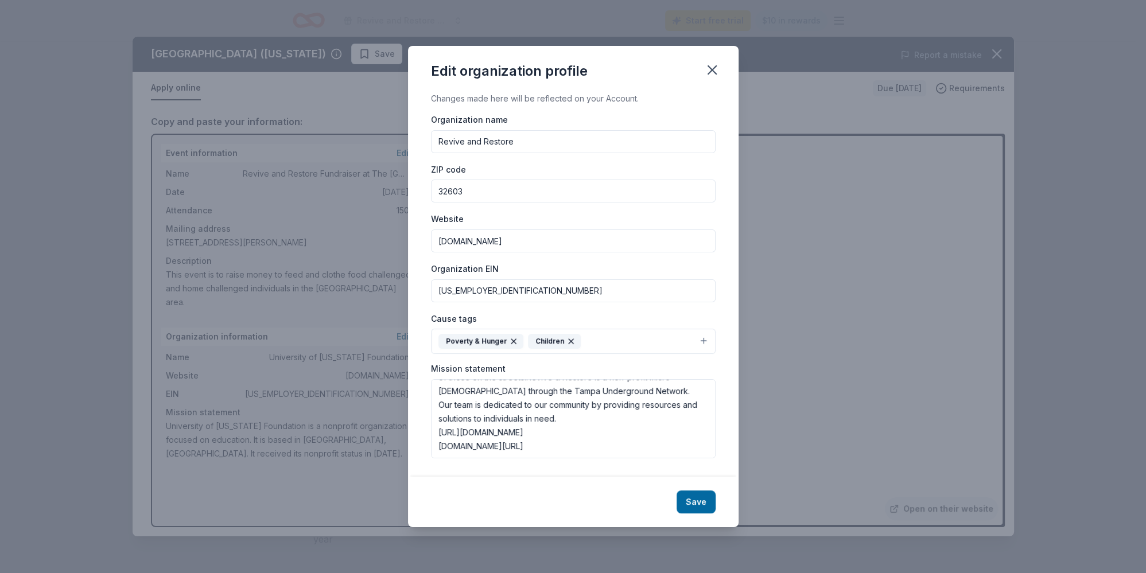
drag, startPoint x: 516, startPoint y: 242, endPoint x: 364, endPoint y: 236, distance: 152.1
click at [431, 236] on input "[DOMAIN_NAME]" at bounding box center [573, 240] width 285 height 23
paste input "[URL][DOMAIN_NAME]"
type input "[URL][DOMAIN_NAME]"
drag, startPoint x: 485, startPoint y: 194, endPoint x: 396, endPoint y: 180, distance: 90.2
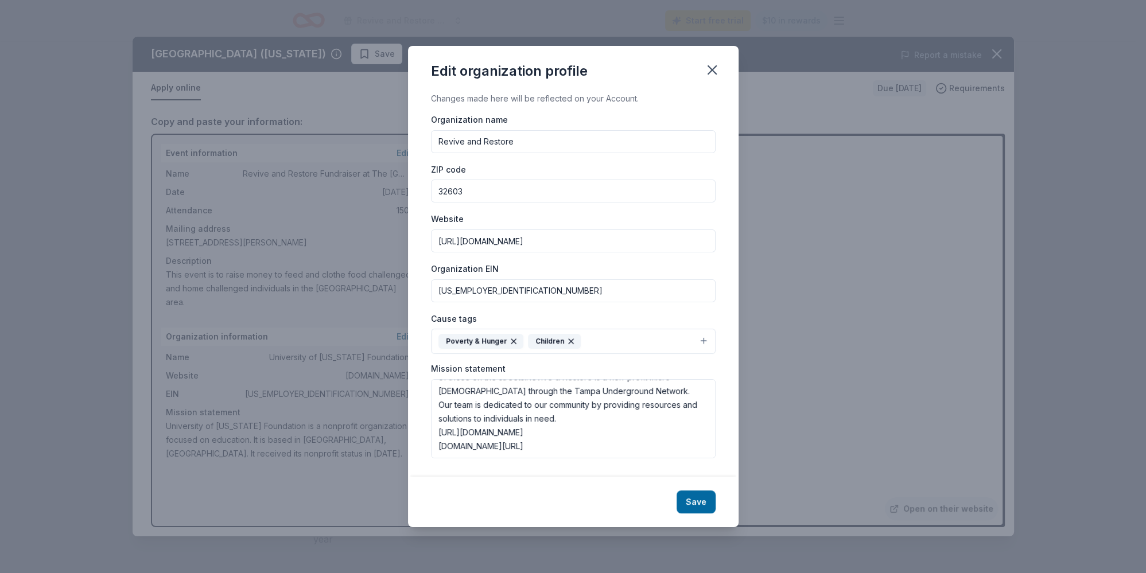
click at [431, 180] on input "32603" at bounding box center [573, 191] width 285 height 23
type input "34639"
drag, startPoint x: 526, startPoint y: 293, endPoint x: 346, endPoint y: 264, distance: 182.4
click at [431, 279] on input "[US_EMPLOYER_IDENTIFICATION_NUMBER]" at bounding box center [573, 290] width 285 height 23
